Goal: Task Accomplishment & Management: Complete application form

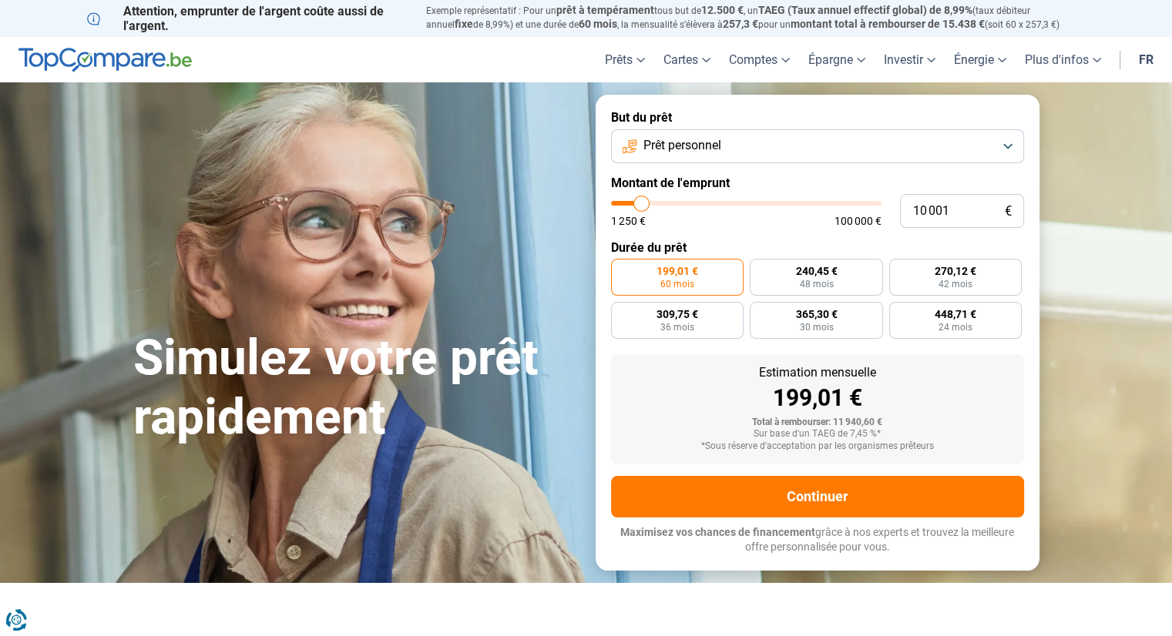
type input "13 000"
type input "13000"
type input "16 000"
type input "16000"
type input "19 000"
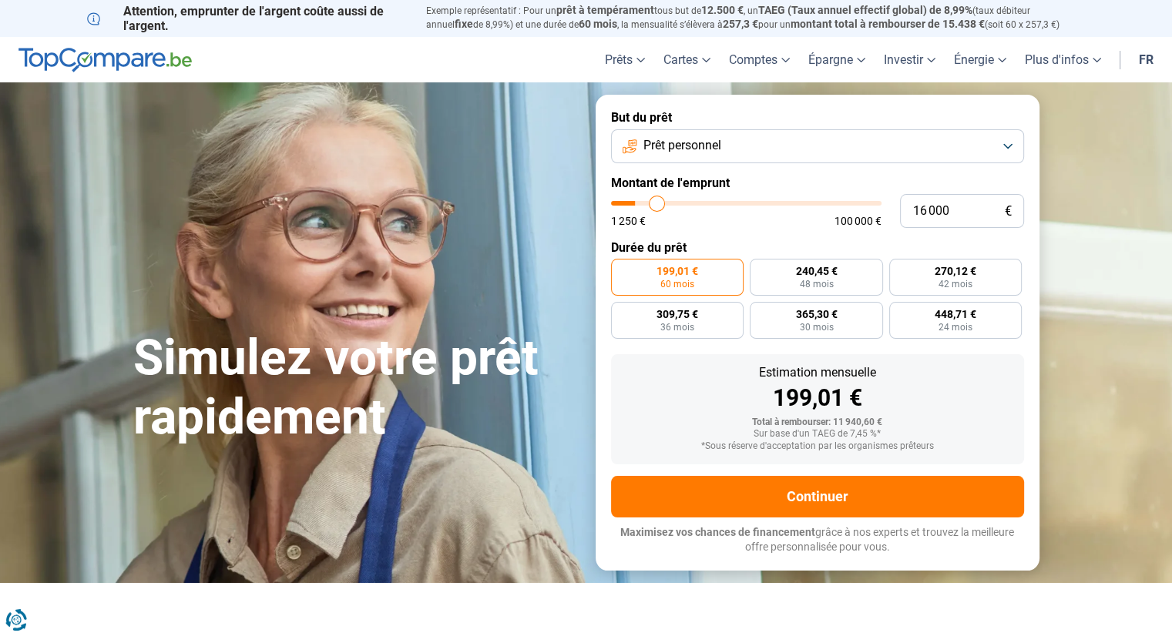
type input "19000"
type input "21 750"
type input "21750"
type input "23 500"
type input "23500"
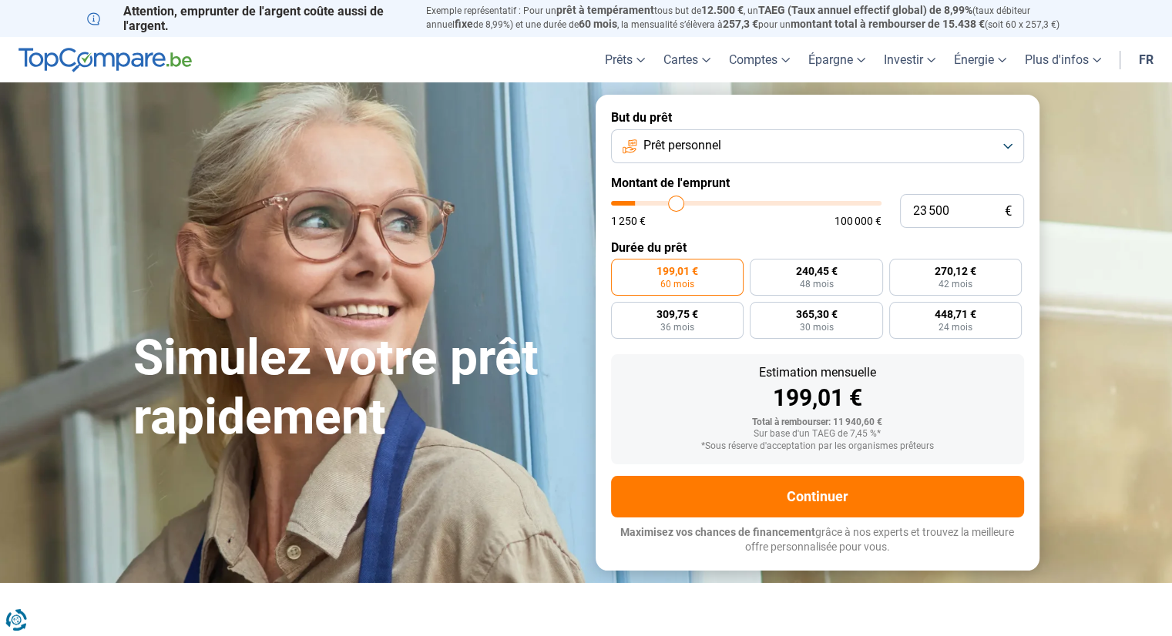
type input "25 250"
type input "25250"
type input "26 250"
type input "26250"
type input "28 250"
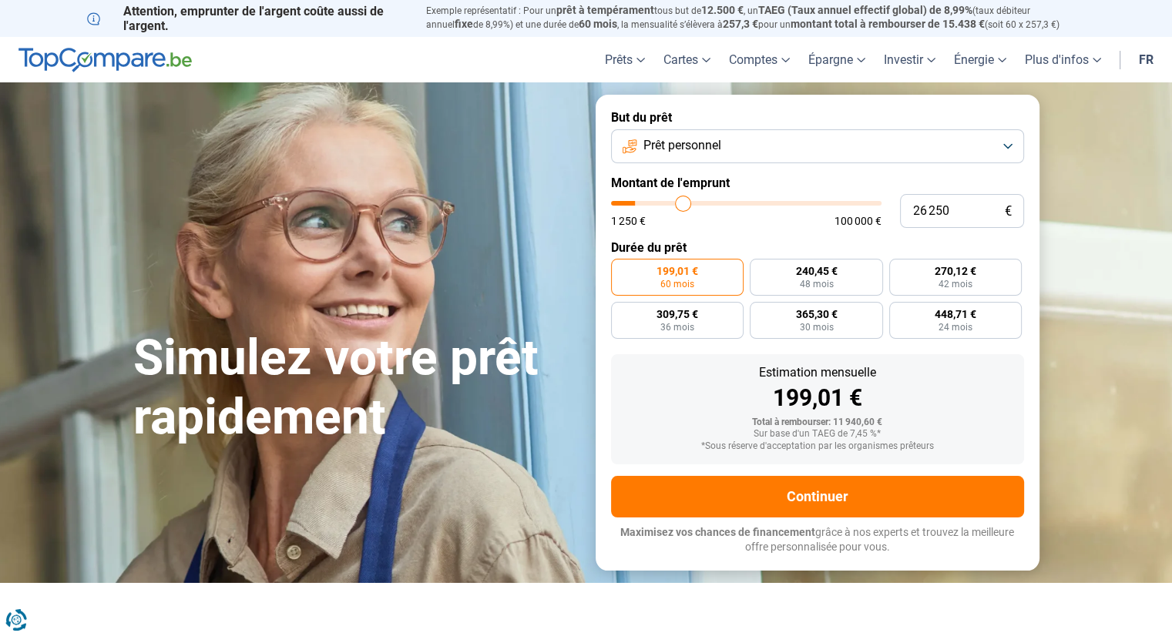
type input "28250"
type input "33 000"
type input "33000"
type input "39 750"
type input "39750"
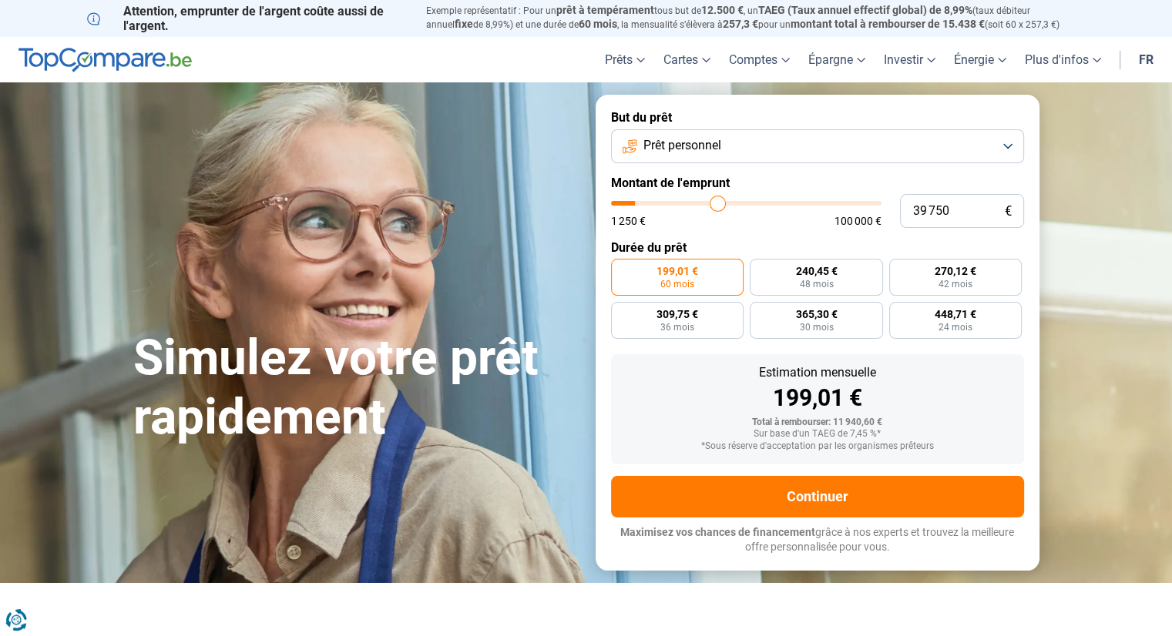
type input "48 000"
type input "48000"
type input "58 250"
type input "58250"
type input "63 500"
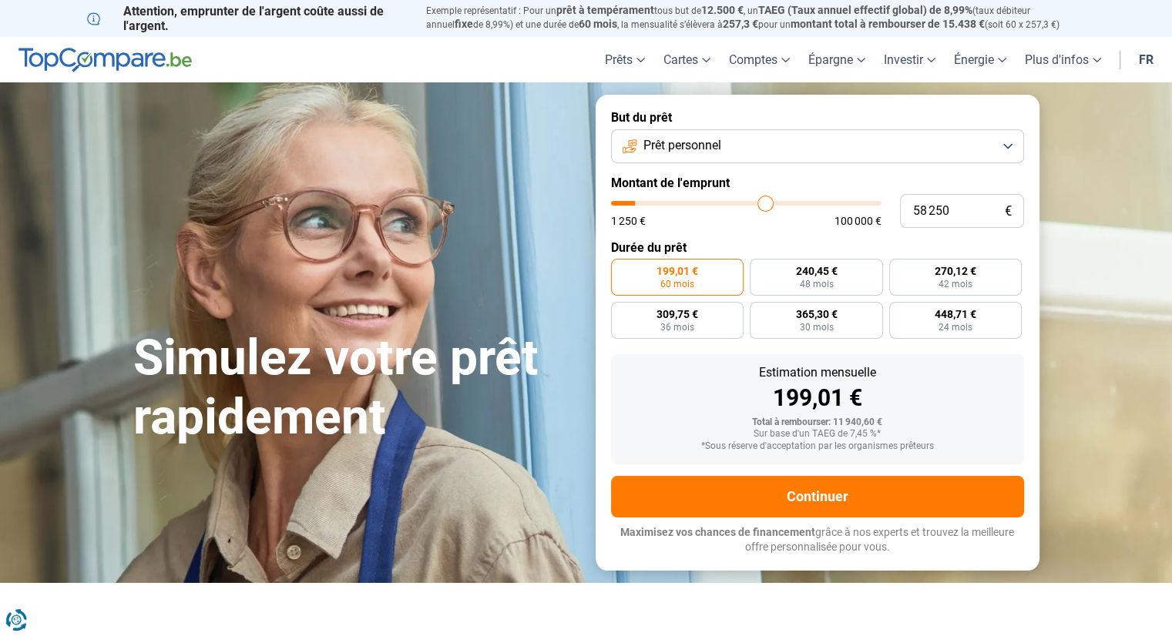
type input "63500"
type input "66 250"
type input "66250"
type input "66 750"
type input "66750"
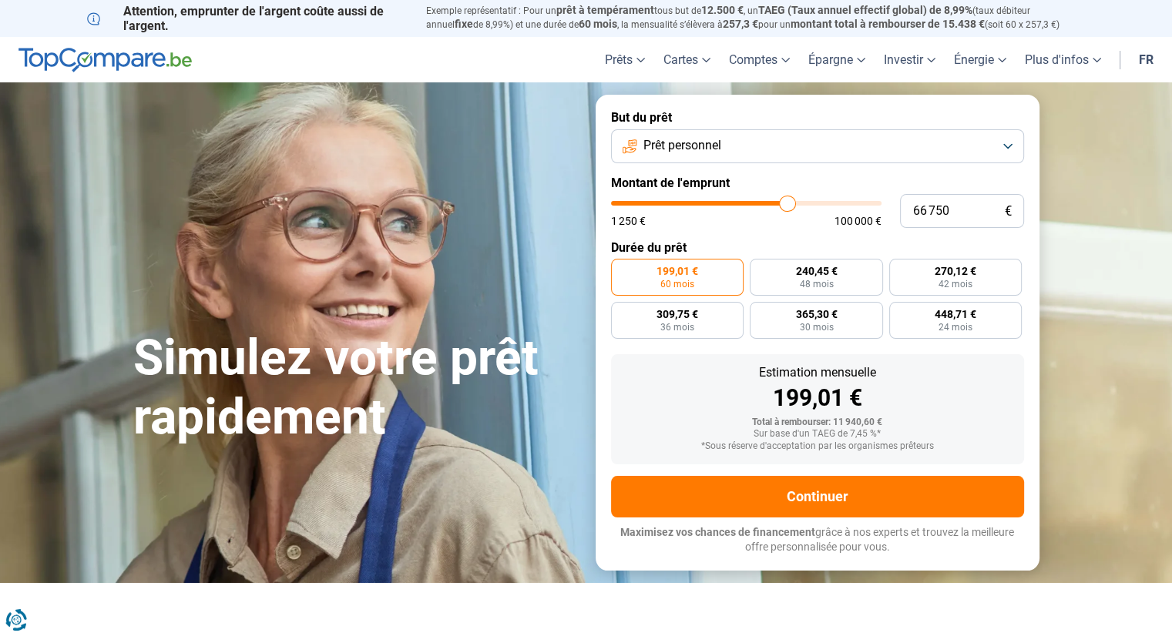
type input "67 250"
type input "67250"
type input "68 000"
type input "68000"
type input "68 500"
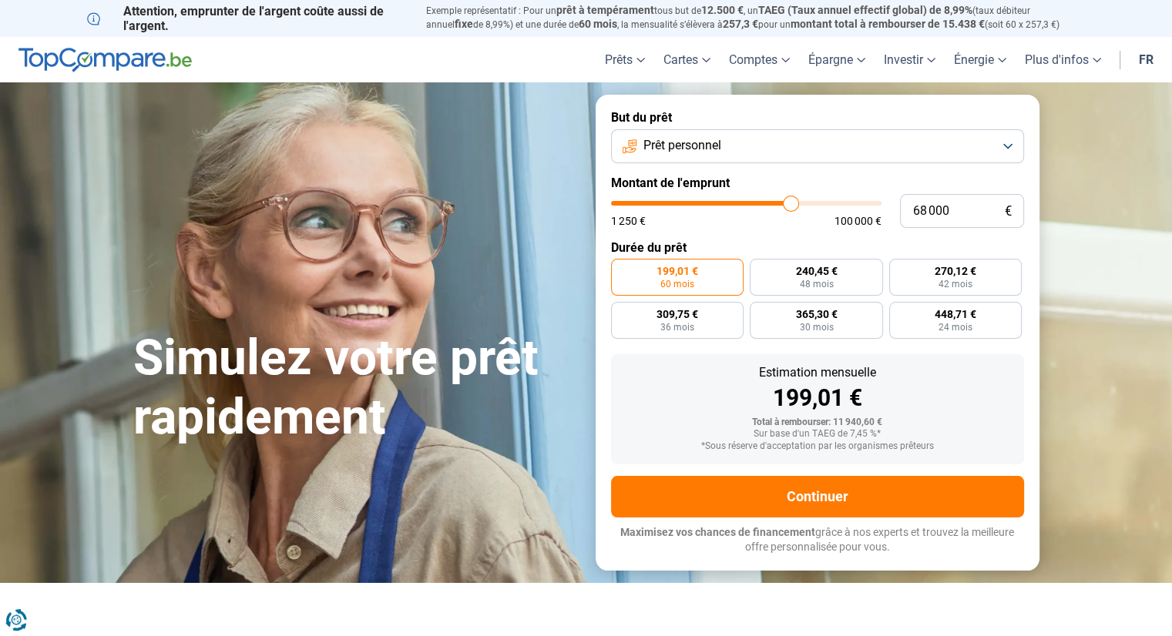
type input "68500"
type input "68 750"
type input "68750"
type input "68 500"
type input "68500"
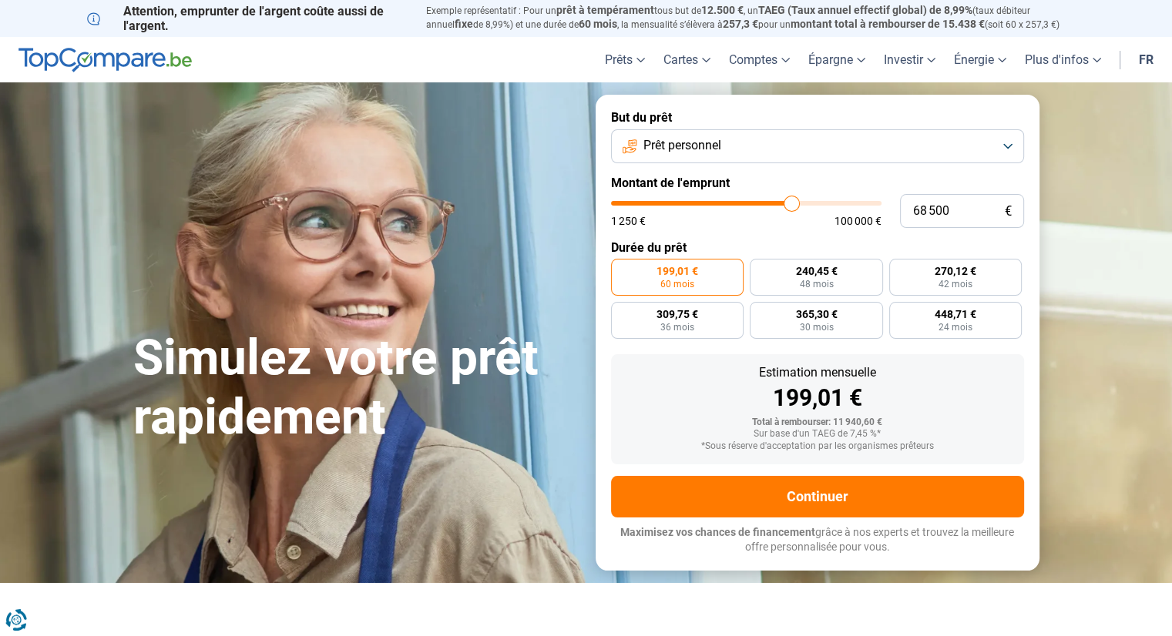
type input "69 250"
type input "69250"
type input "69 750"
type input "69750"
type input "70 500"
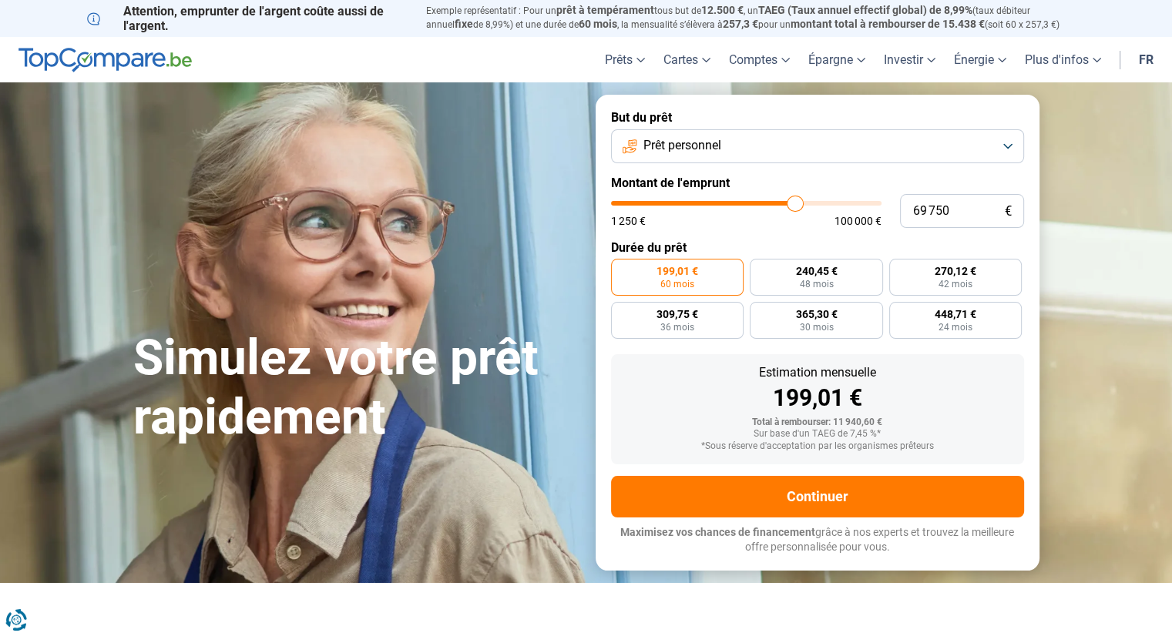
type input "70500"
type input "71 000"
type input "71000"
type input "71 250"
type input "71250"
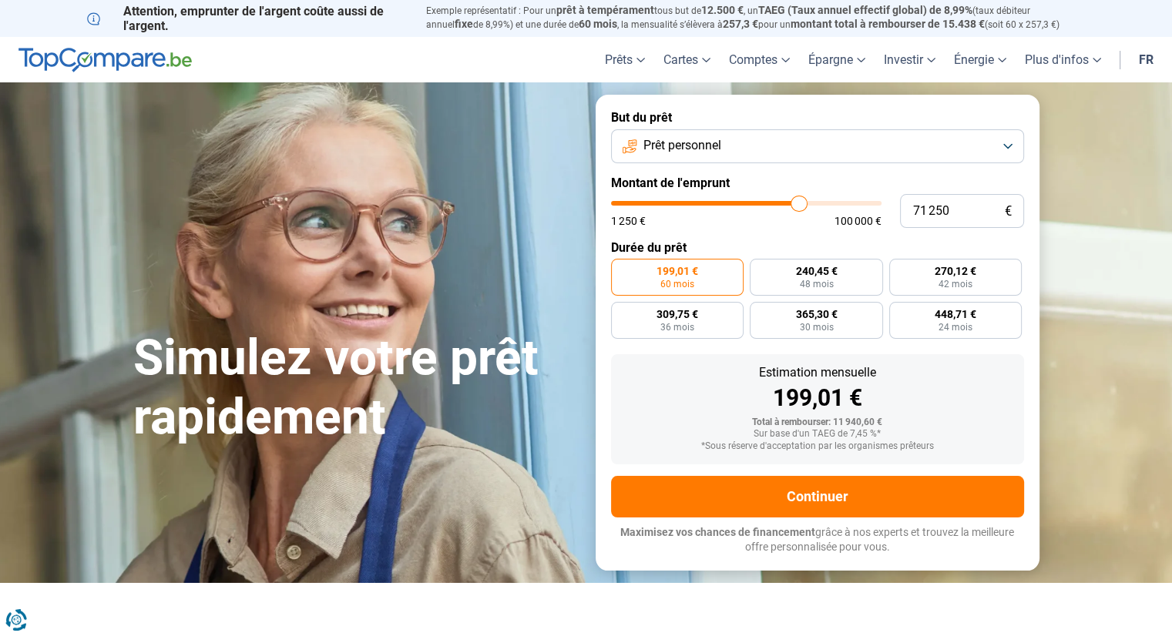
type input "72 000"
type input "72000"
type input "74 000"
type input "74000"
type input "75 000"
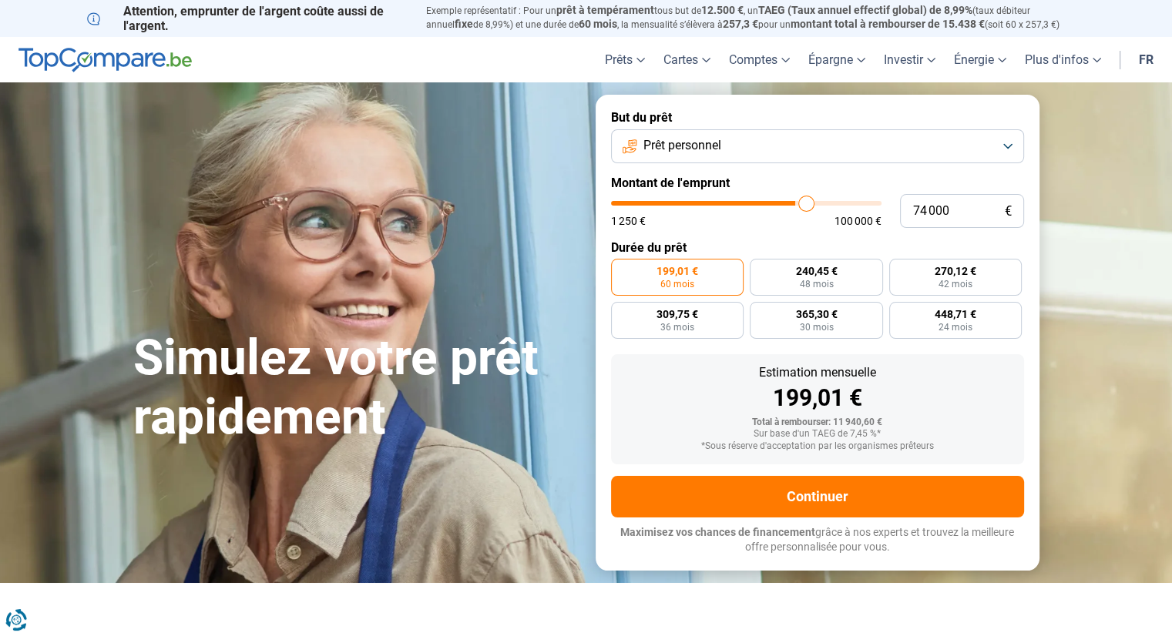
type input "75000"
type input "75 250"
type input "75250"
type input "75 500"
type input "75500"
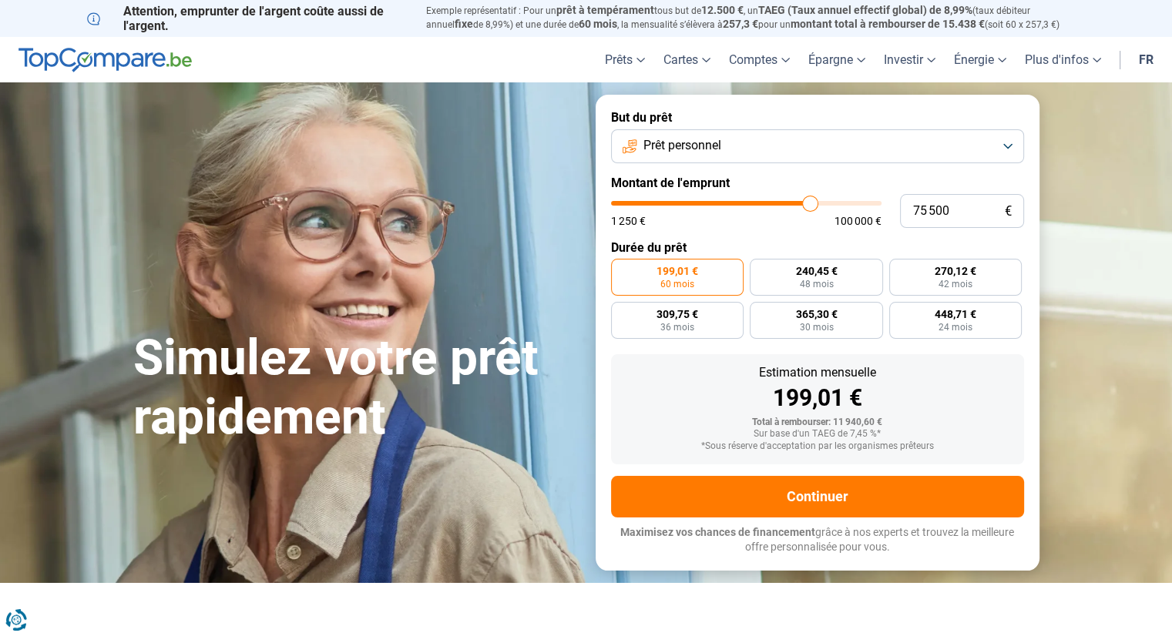
type input "75 750"
type input "75750"
type input "76 000"
type input "76000"
type input "76 250"
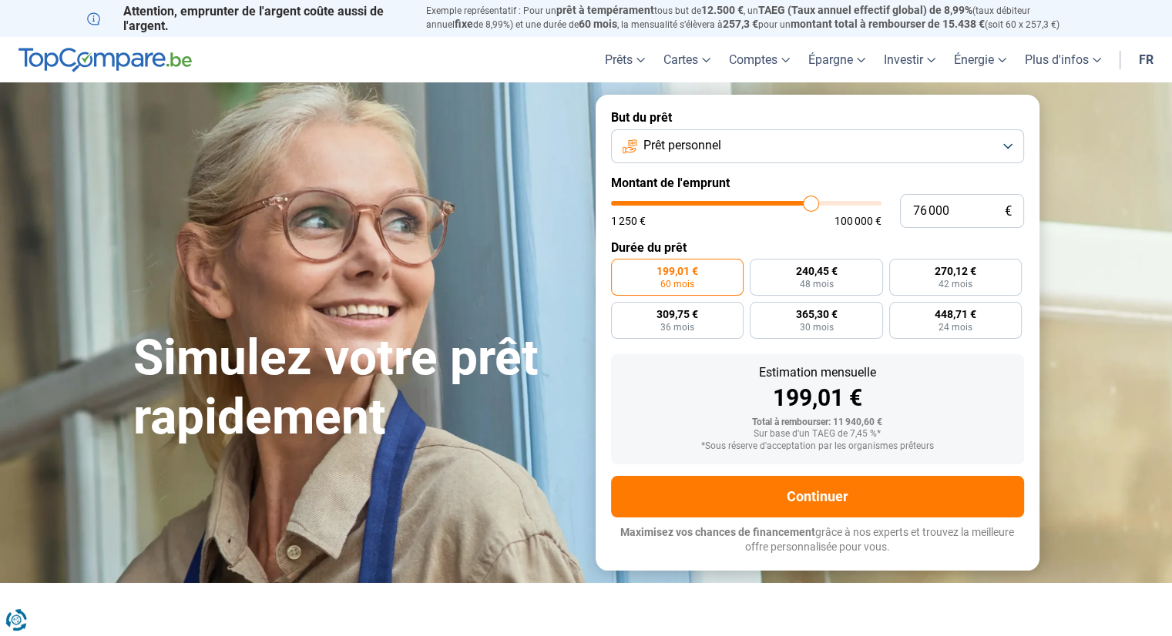
type input "76250"
type input "76 500"
type input "76500"
type input "76 750"
type input "76750"
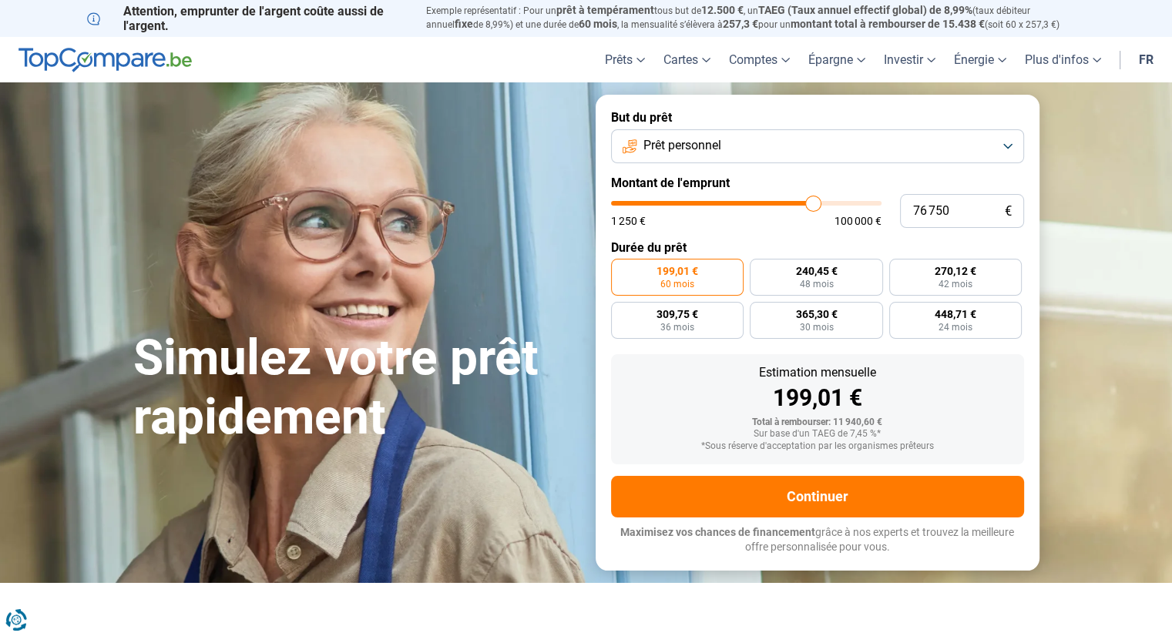
type input "77 000"
type input "77000"
type input "77 250"
type input "77250"
type input "77 500"
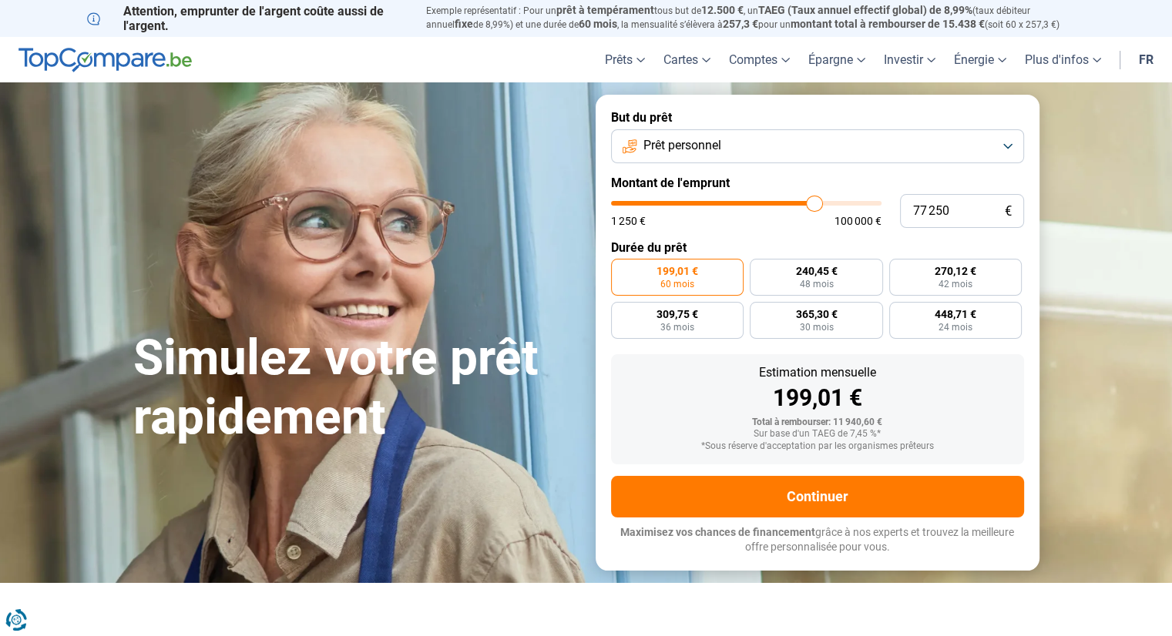
type input "77500"
type input "77 750"
type input "77750"
type input "78 750"
type input "78750"
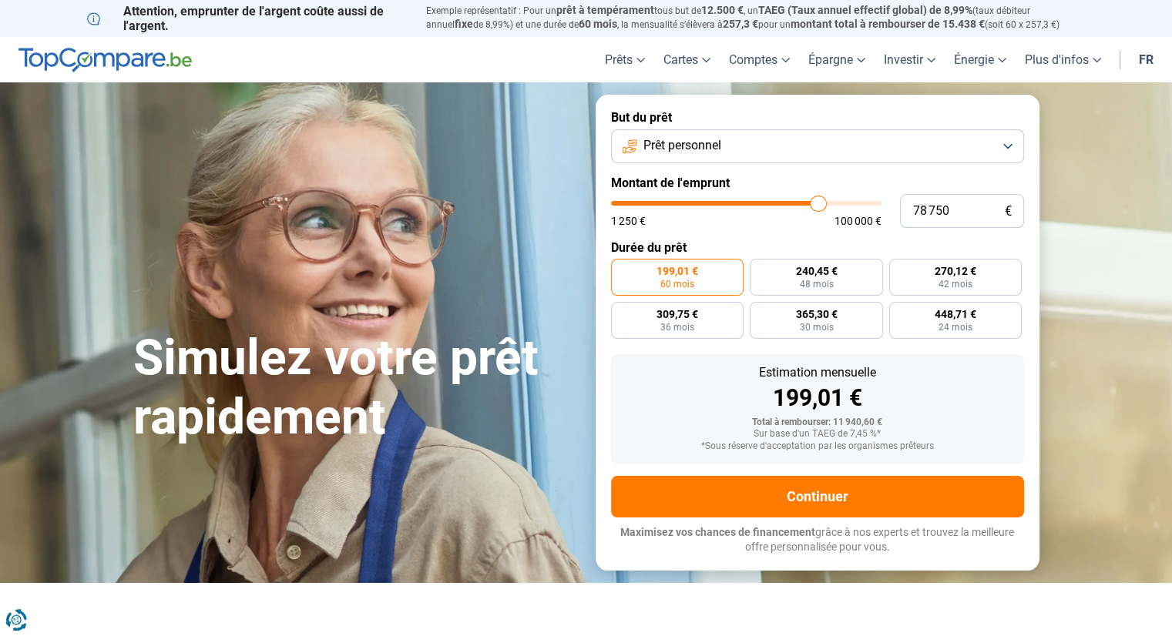
type input "79 500"
type input "79500"
type input "79 750"
type input "79750"
type input "80 250"
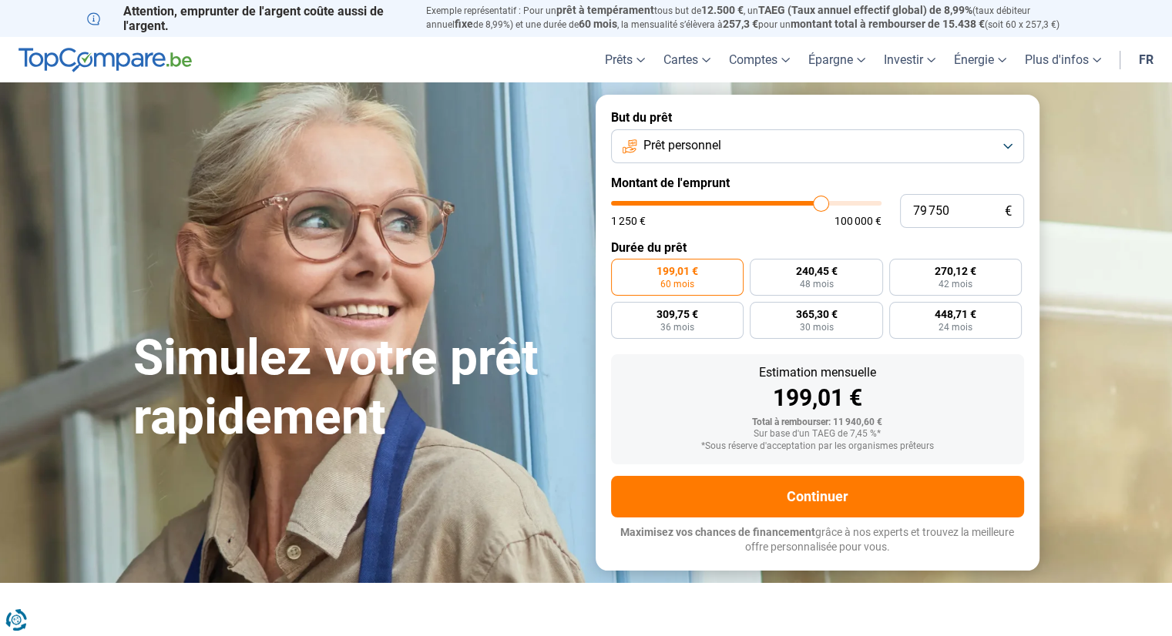
type input "80250"
type input "80 500"
type input "80500"
type input "80 250"
drag, startPoint x: 649, startPoint y: 203, endPoint x: 821, endPoint y: 203, distance: 172.6
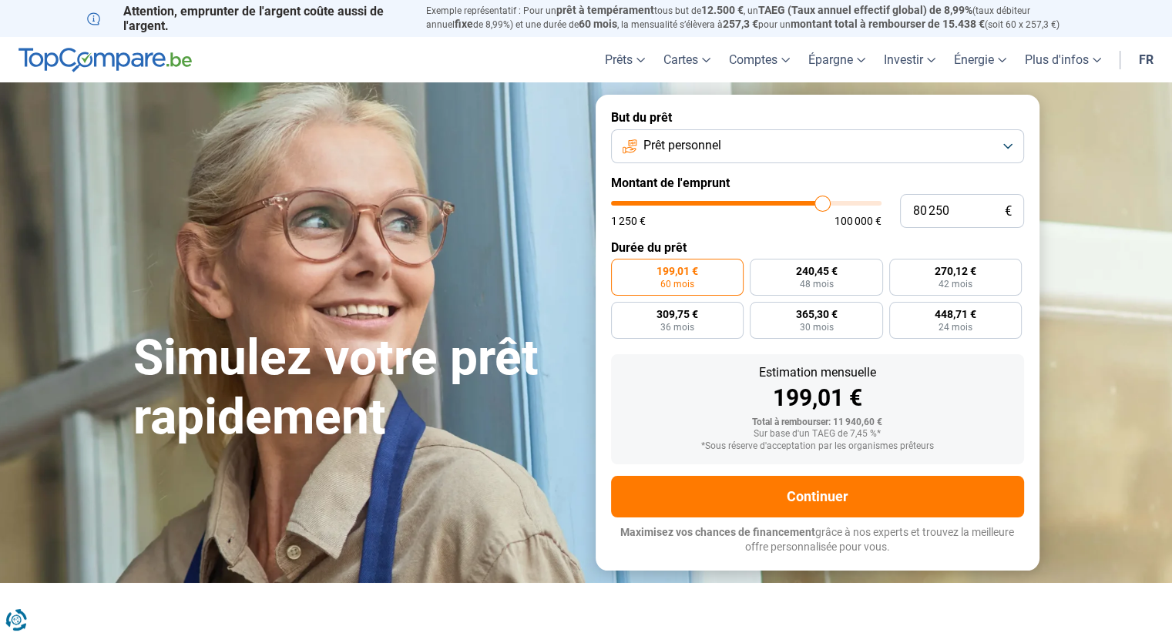
type input "80250"
click at [821, 203] on input "range" at bounding box center [746, 203] width 270 height 5
radio input "false"
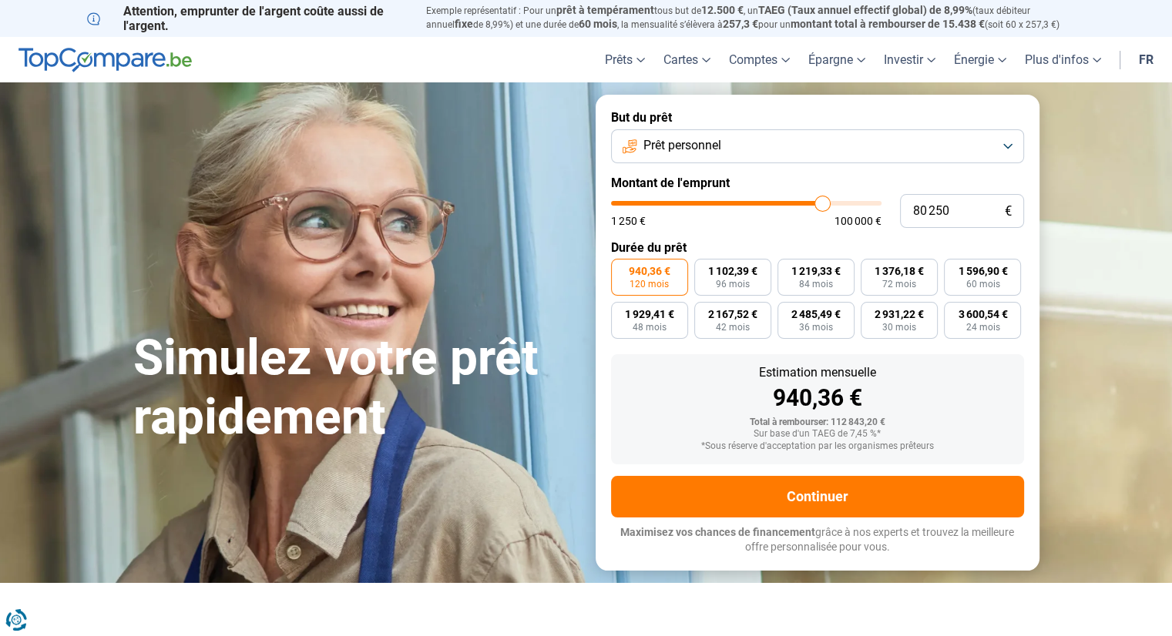
click at [796, 156] on button "Prêt personnel" at bounding box center [817, 146] width 413 height 34
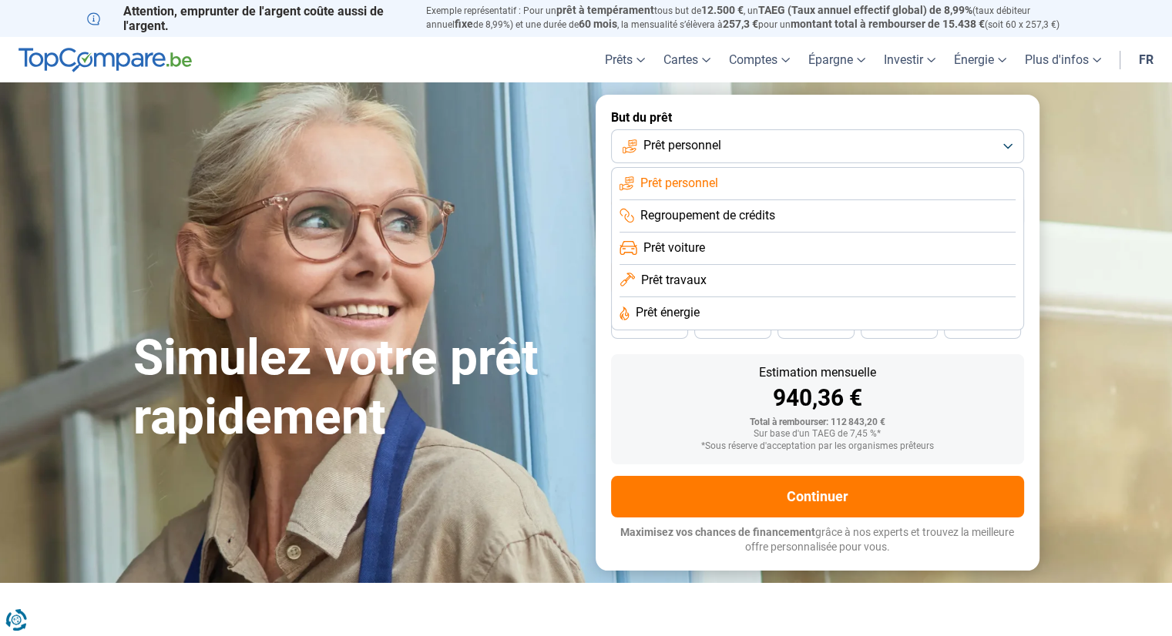
click at [725, 265] on li "Prêt voiture" at bounding box center [817, 281] width 396 height 32
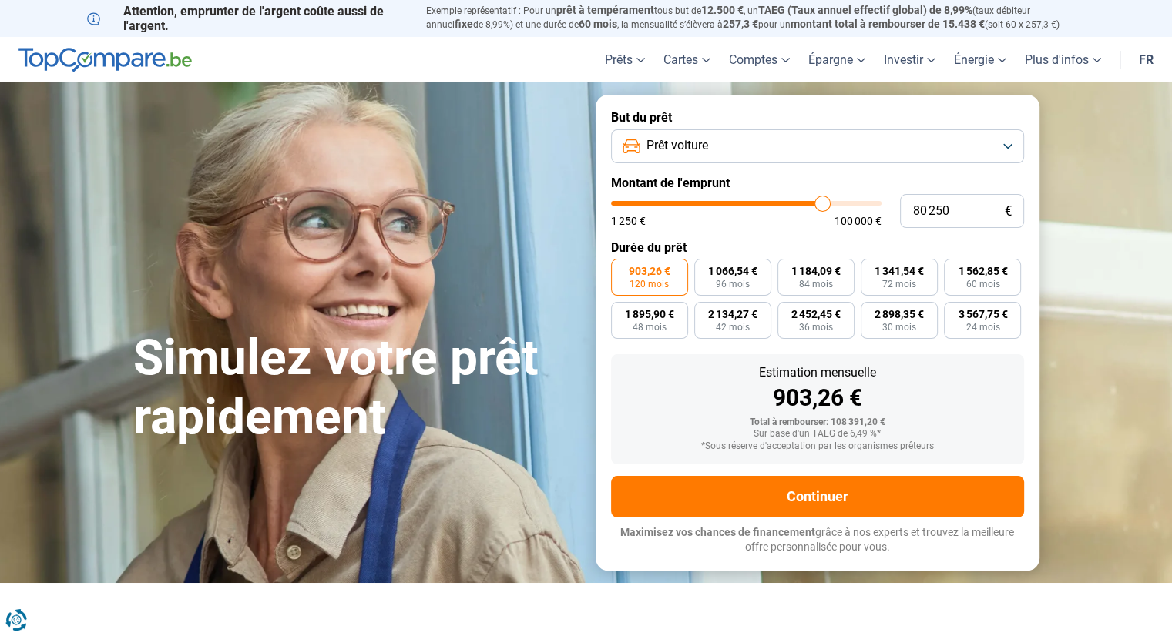
click at [703, 147] on span "Prêt voiture" at bounding box center [677, 145] width 62 height 17
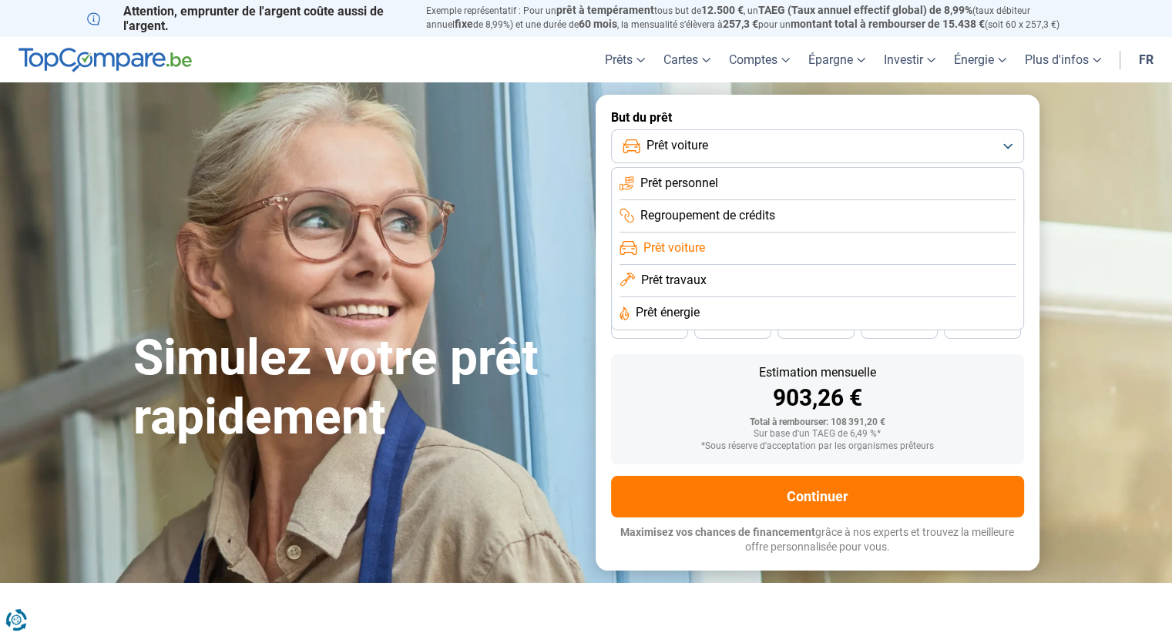
click at [681, 281] on span "Prêt travaux" at bounding box center [673, 280] width 65 height 17
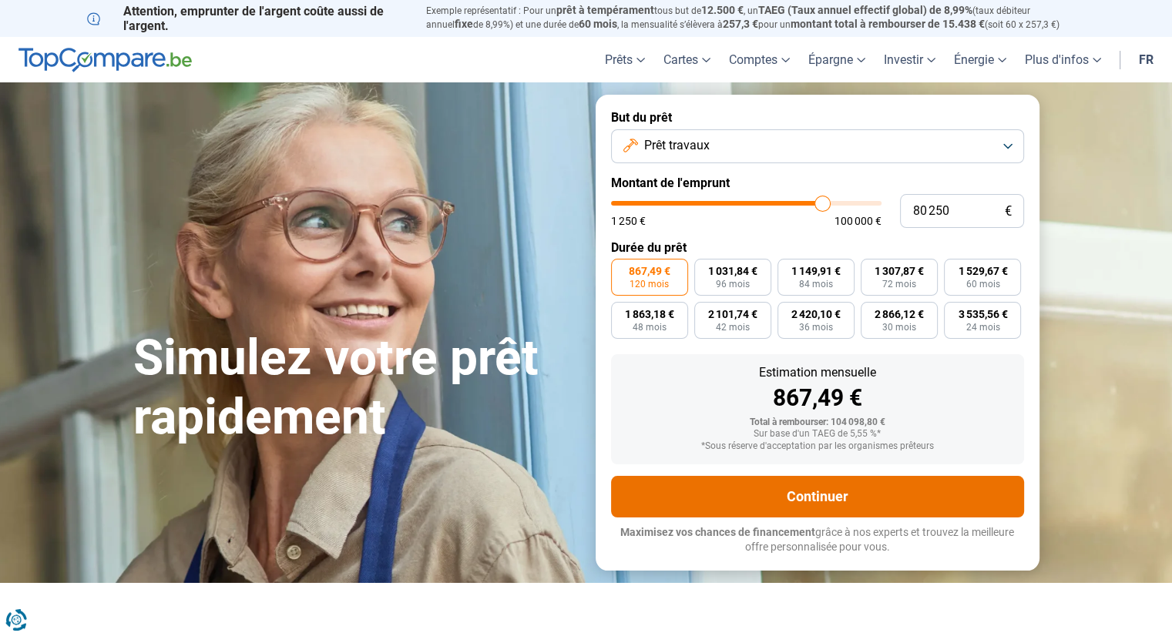
click at [820, 501] on button "Continuer" at bounding box center [817, 497] width 413 height 42
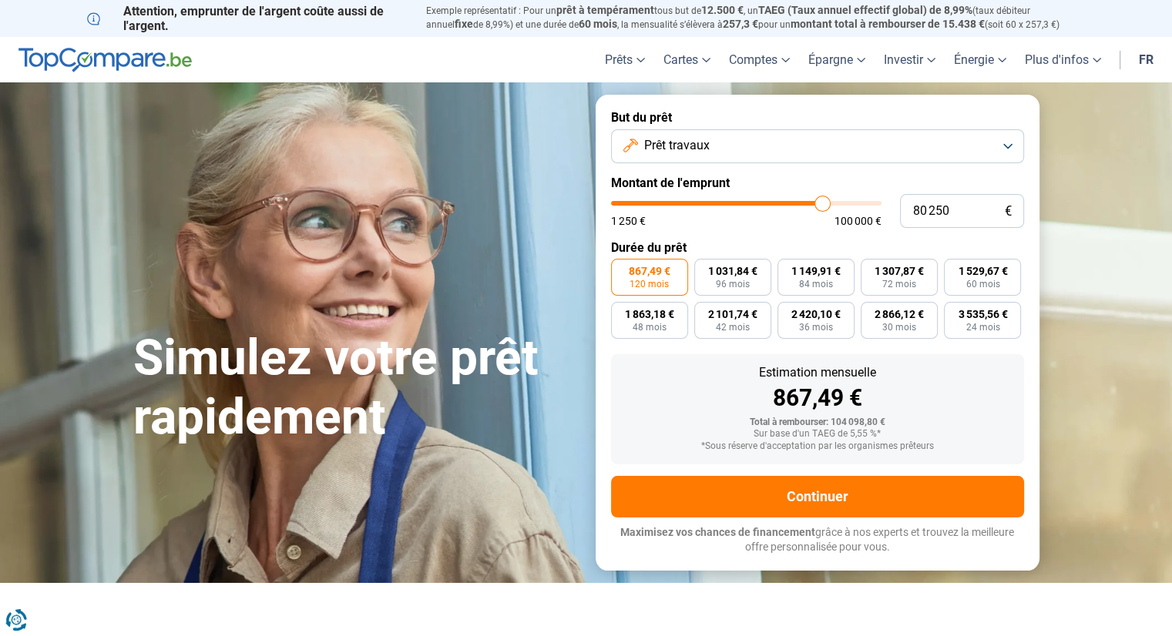
type input "82 500"
type input "82500"
type input "83 000"
type input "83000"
type input "84 750"
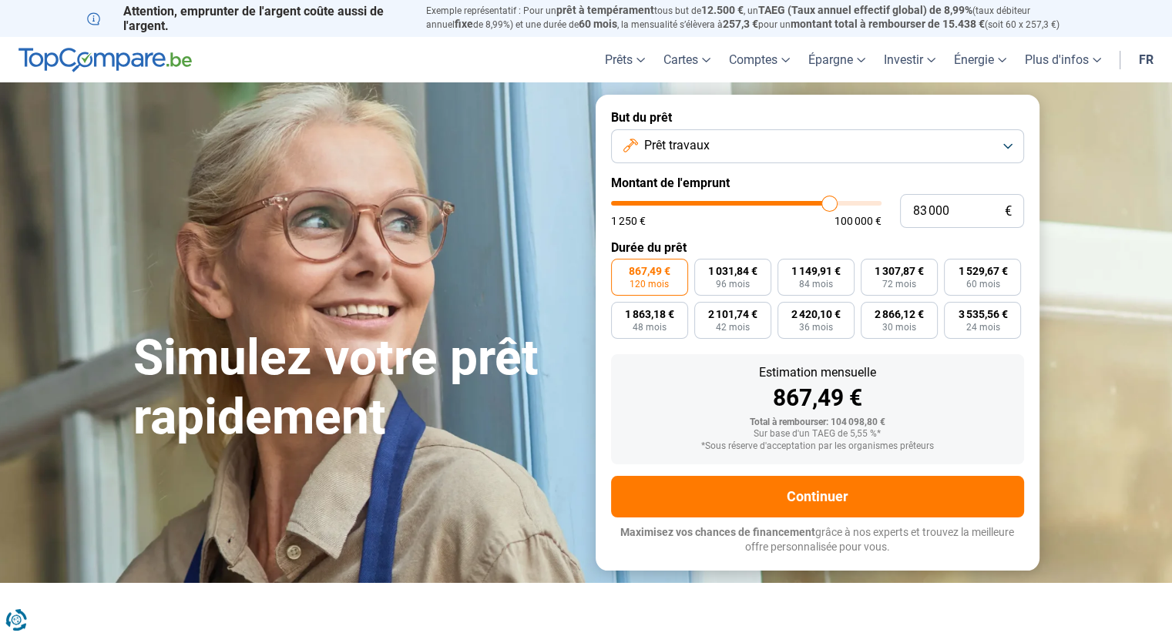
type input "84750"
type input "87 750"
type input "87750"
type input "93 000"
type input "93000"
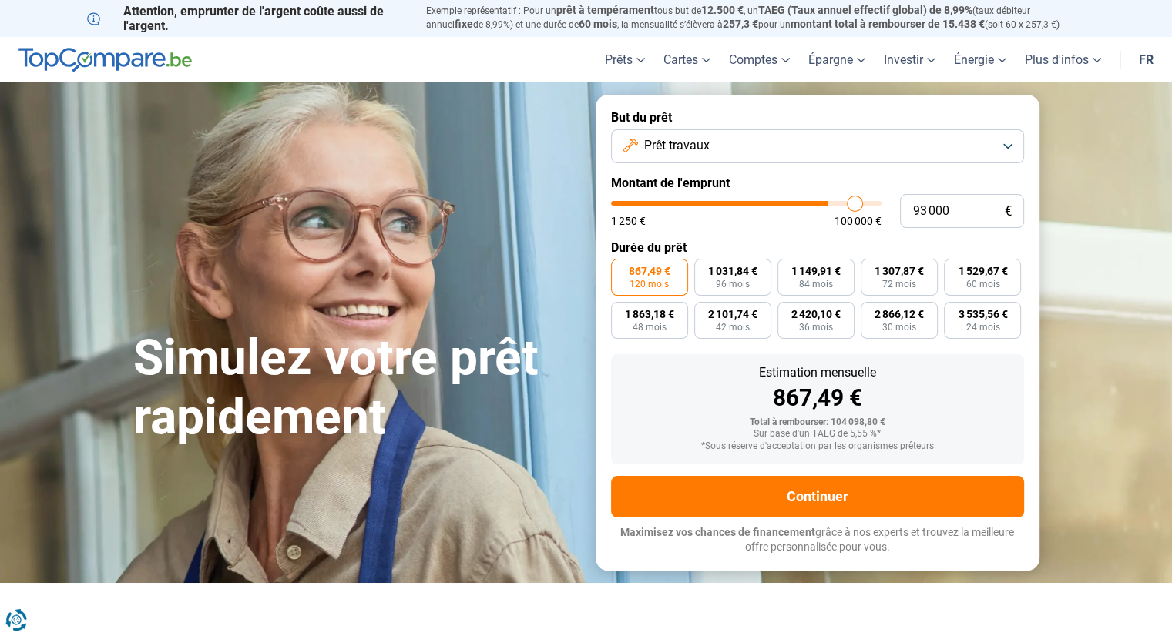
type input "98 250"
type input "98250"
type input "100 000"
drag, startPoint x: 827, startPoint y: 207, endPoint x: 894, endPoint y: 199, distance: 67.6
type input "100000"
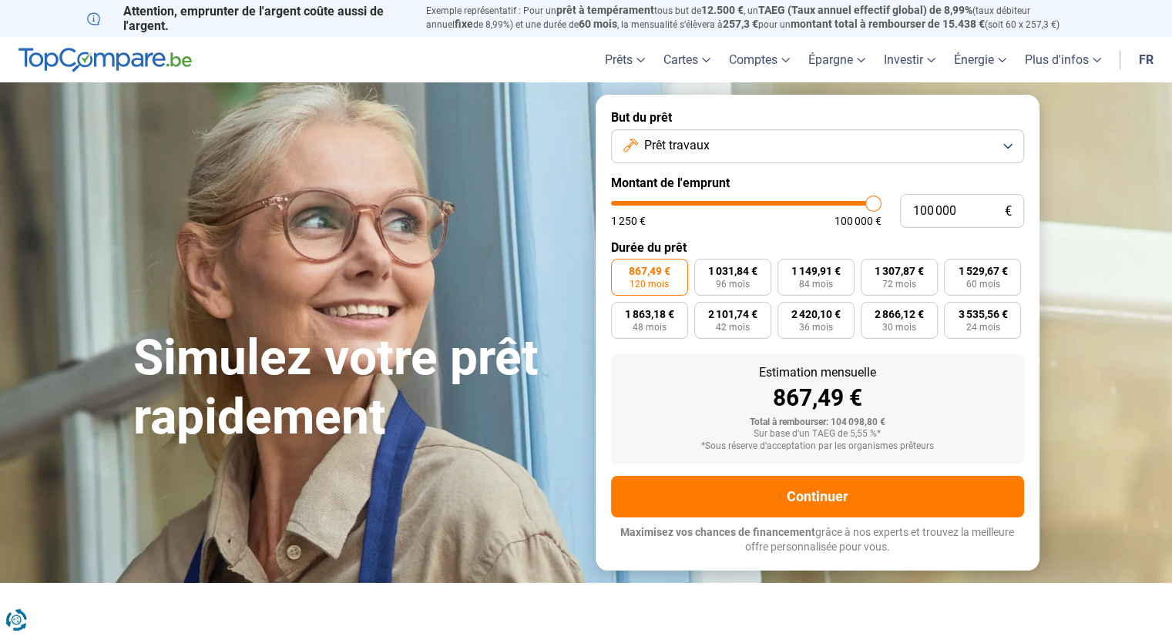
click at [881, 201] on input "range" at bounding box center [746, 203] width 270 height 5
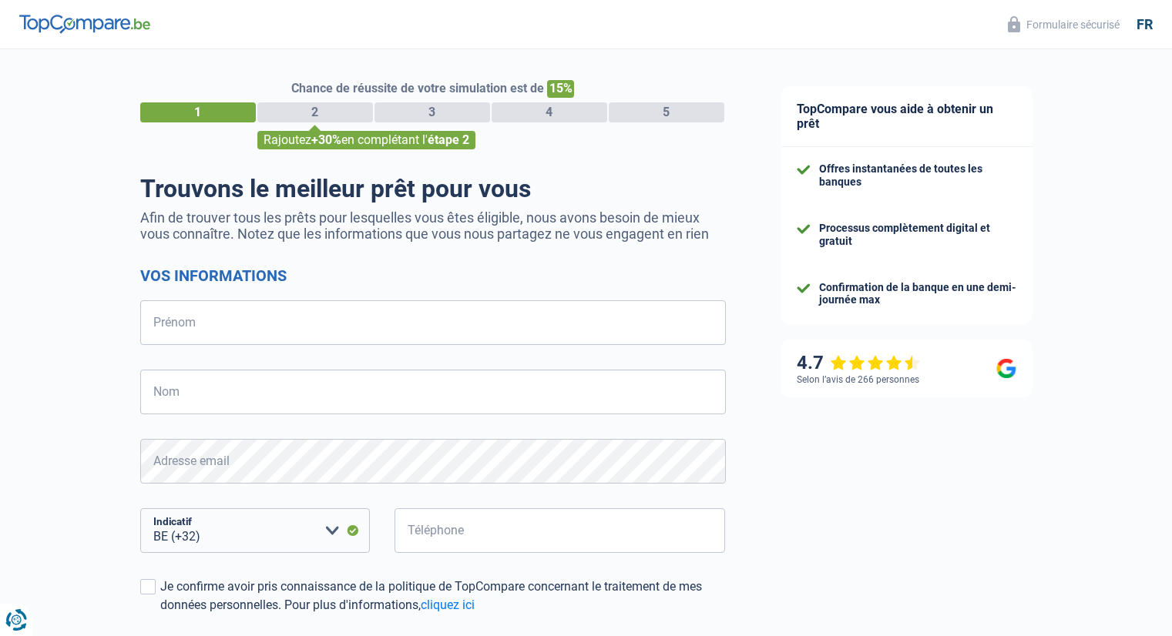
select select "32"
